Goal: Information Seeking & Learning: Understand process/instructions

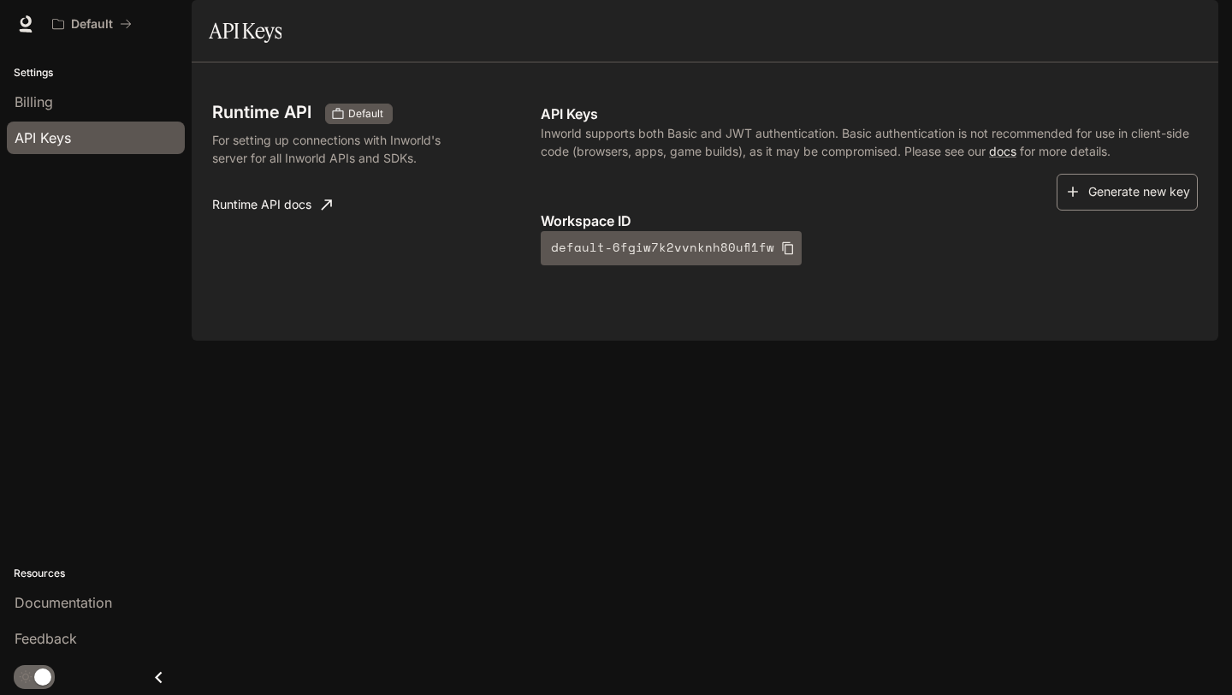
click at [1121, 210] on button "Generate new key" at bounding box center [1127, 192] width 141 height 37
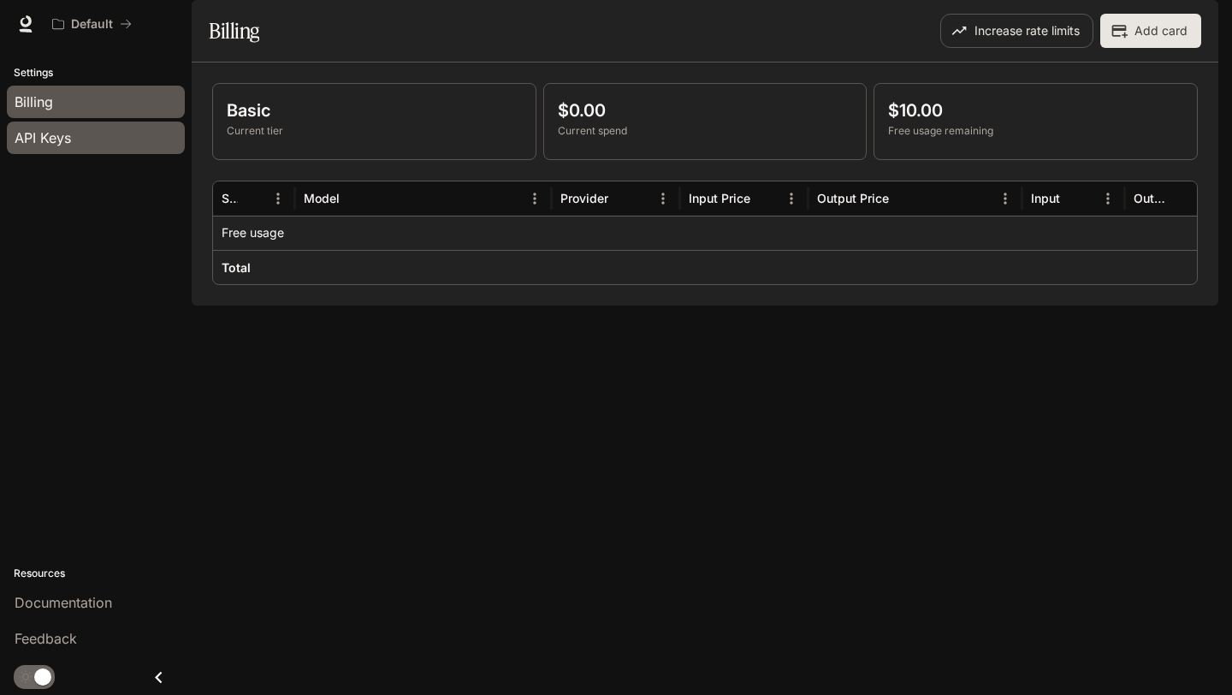
click at [74, 139] on div "API Keys" at bounding box center [96, 137] width 163 height 21
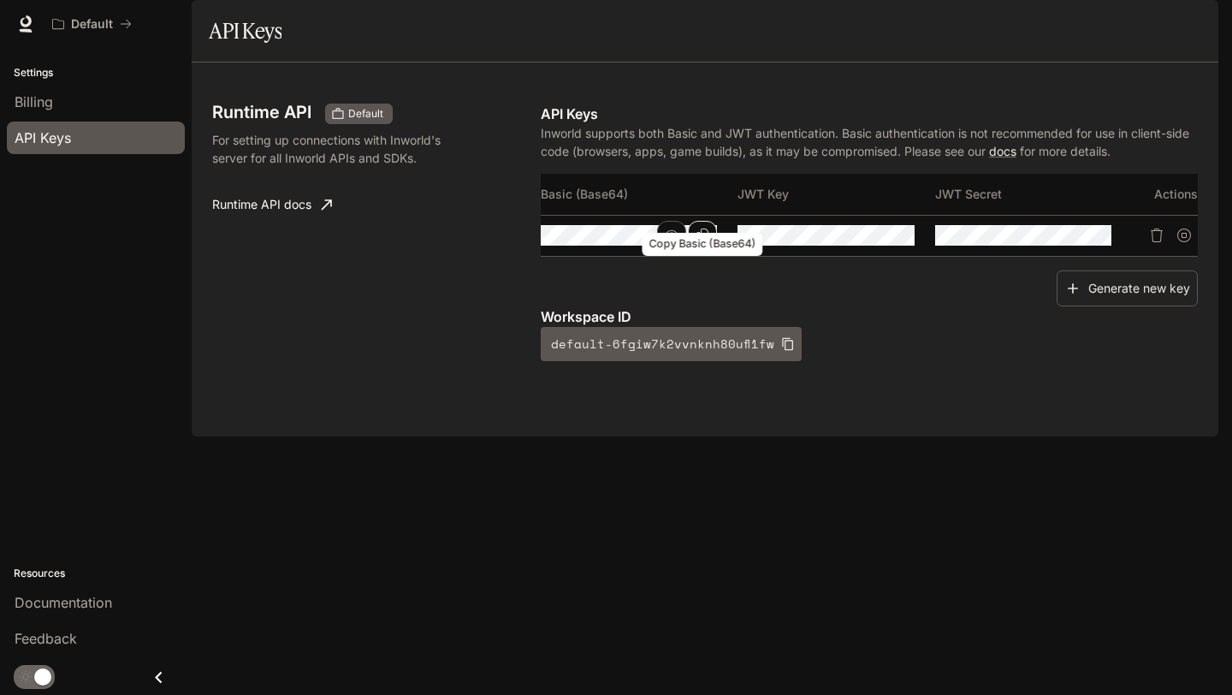
click at [702, 242] on icon "Copy Basic (Base64)" at bounding box center [703, 235] width 14 height 14
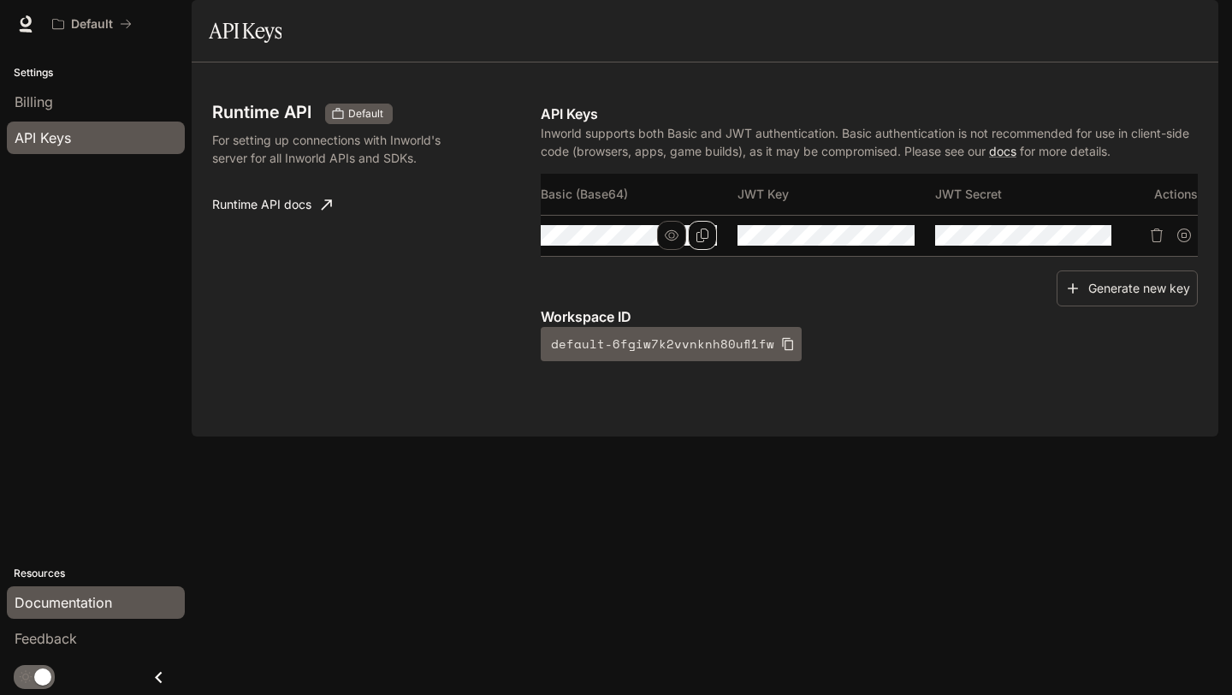
click at [93, 602] on span "Documentation" at bounding box center [64, 602] width 98 height 21
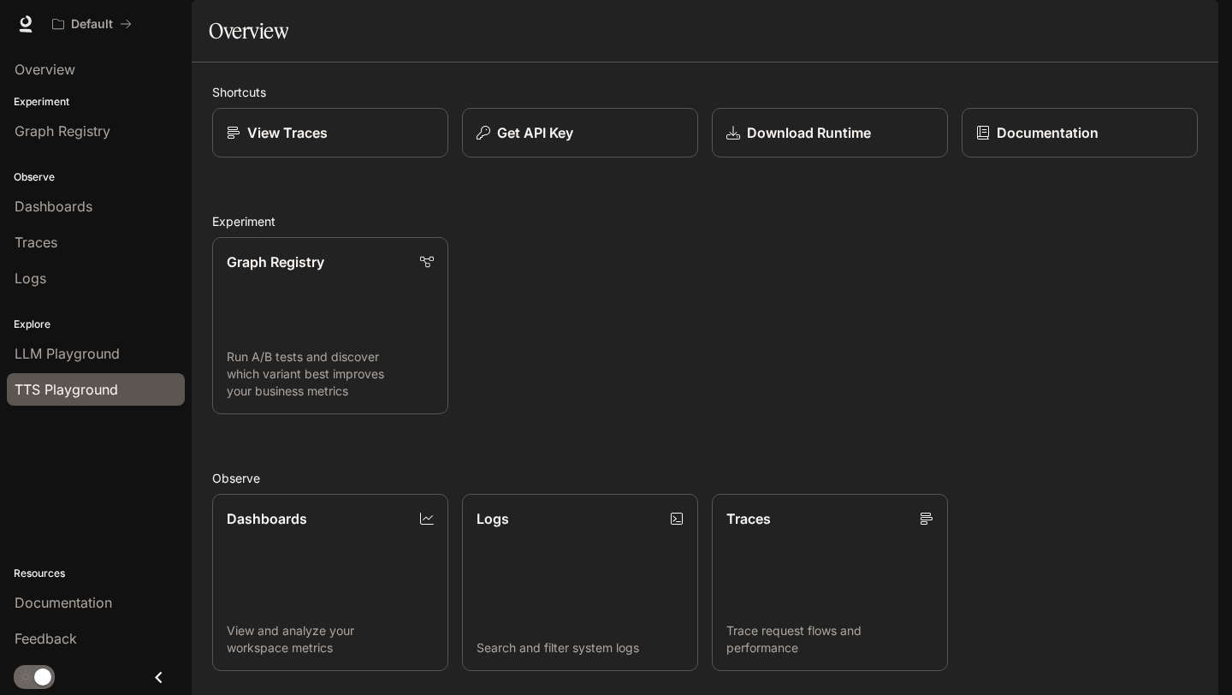
click at [67, 392] on span "TTS Playground" at bounding box center [67, 389] width 104 height 21
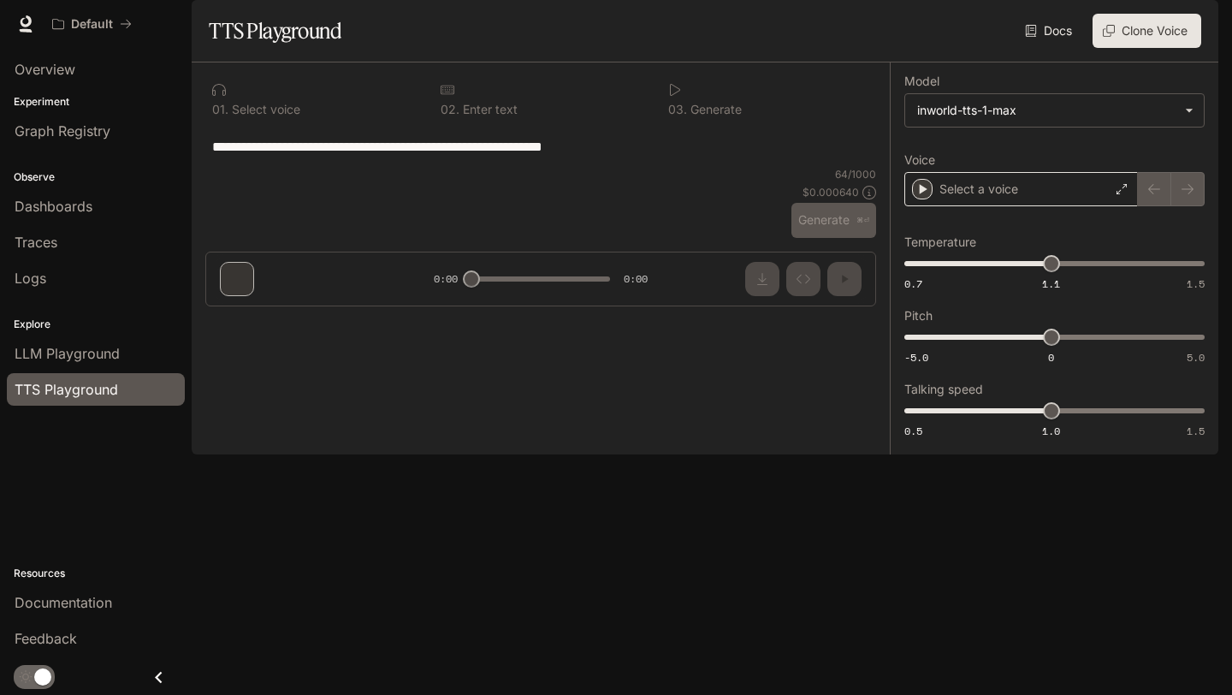
click at [1021, 206] on div "Select a voice" at bounding box center [1021, 189] width 234 height 34
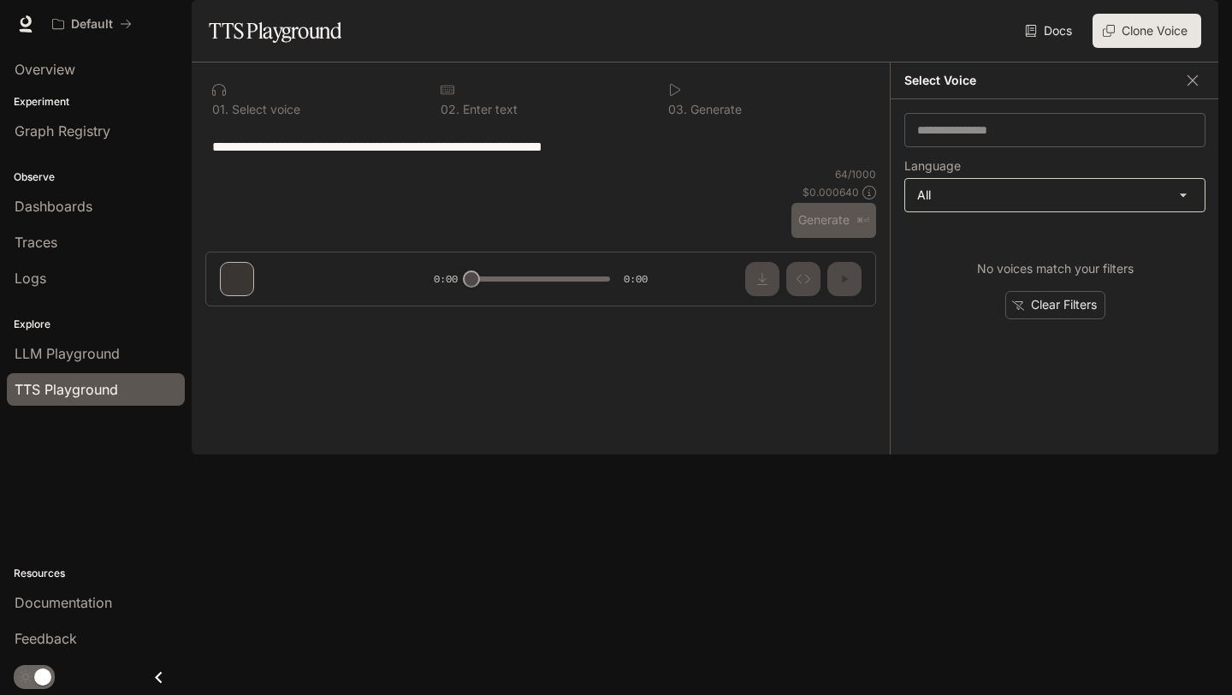
click at [987, 245] on body "**********" at bounding box center [616, 347] width 1232 height 695
click at [988, 218] on div at bounding box center [616, 347] width 1232 height 695
click at [940, 258] on body "**********" at bounding box center [616, 347] width 1232 height 695
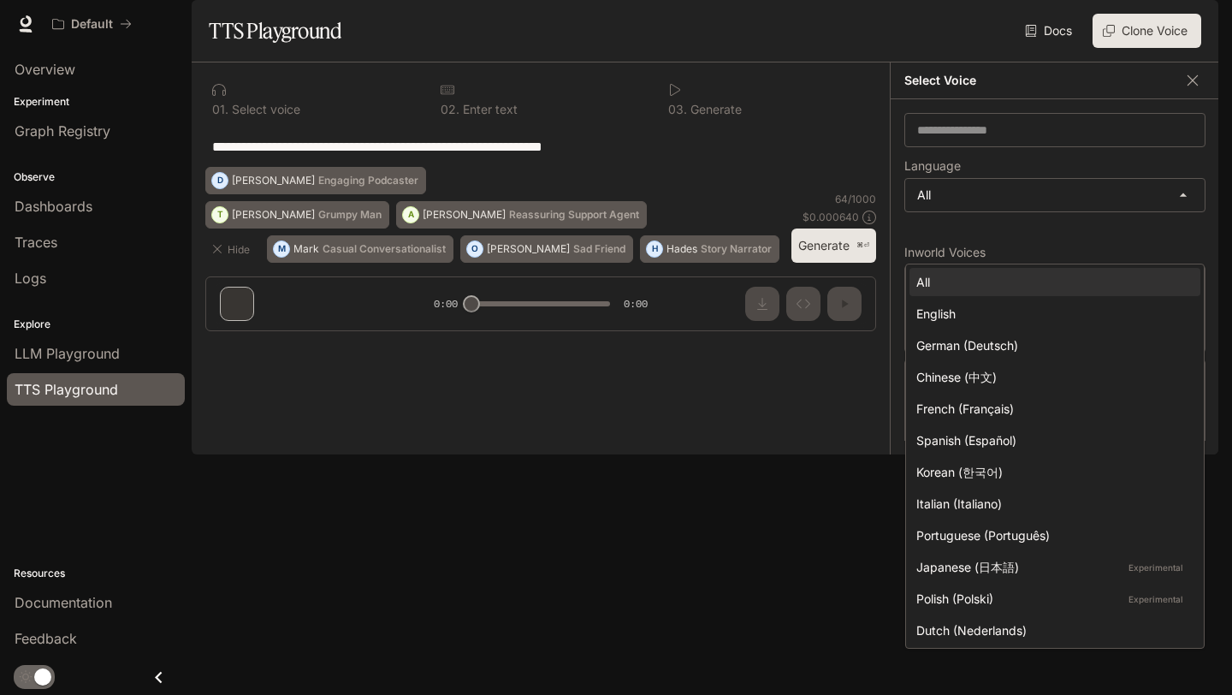
click at [951, 228] on div at bounding box center [616, 347] width 1232 height 695
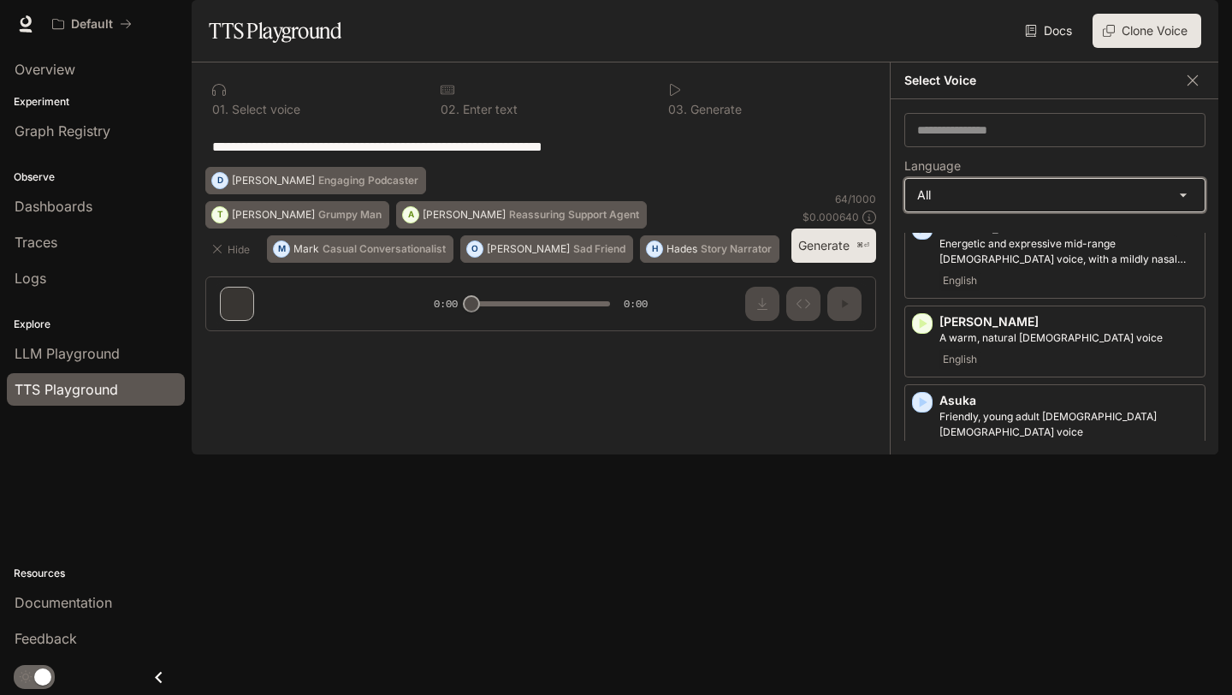
scroll to position [163, 0]
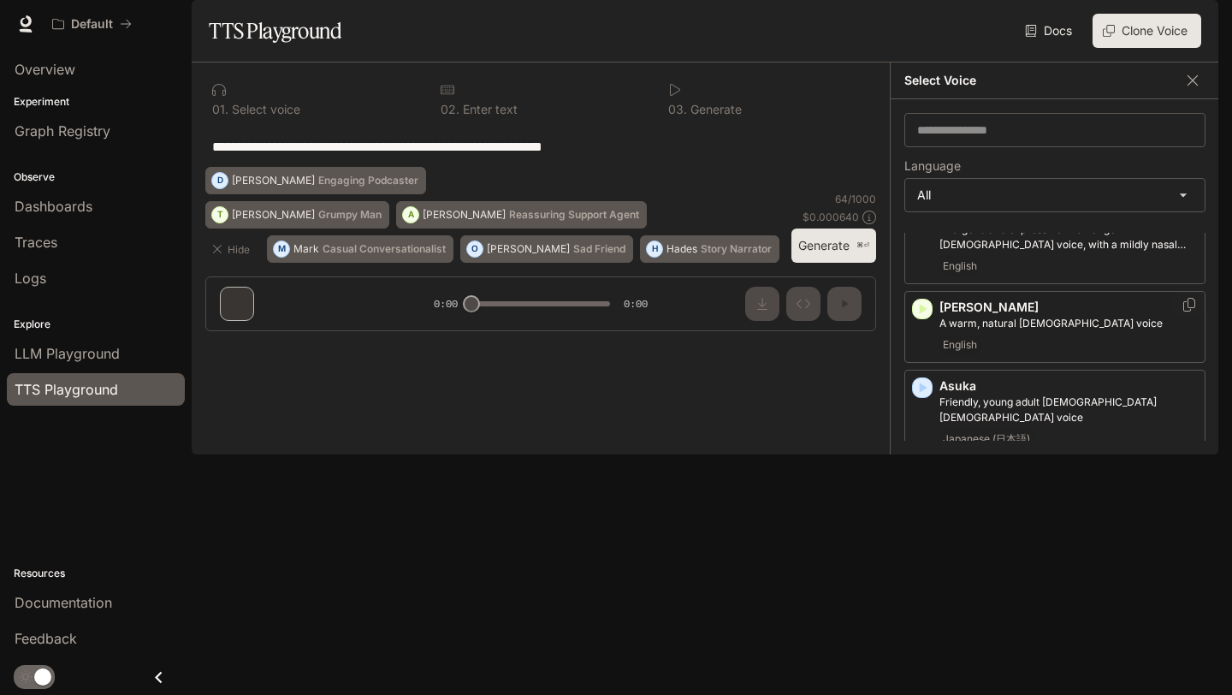
click at [1024, 355] on div "[PERSON_NAME] A warm, natural [DEMOGRAPHIC_DATA] voice English" at bounding box center [1068, 327] width 258 height 56
